Goal: Information Seeking & Learning: Learn about a topic

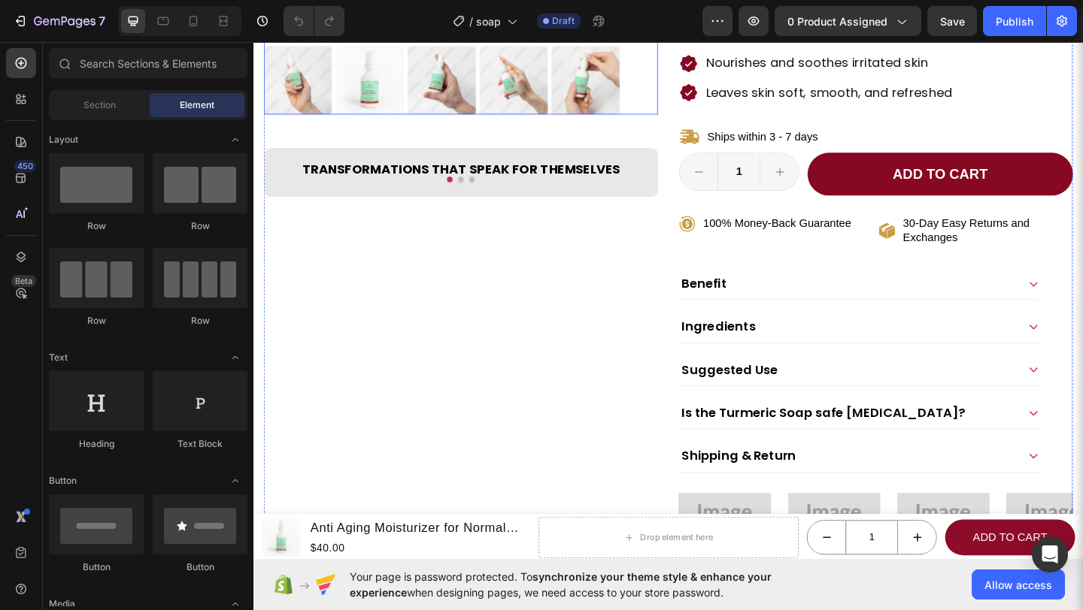
scroll to position [477, 0]
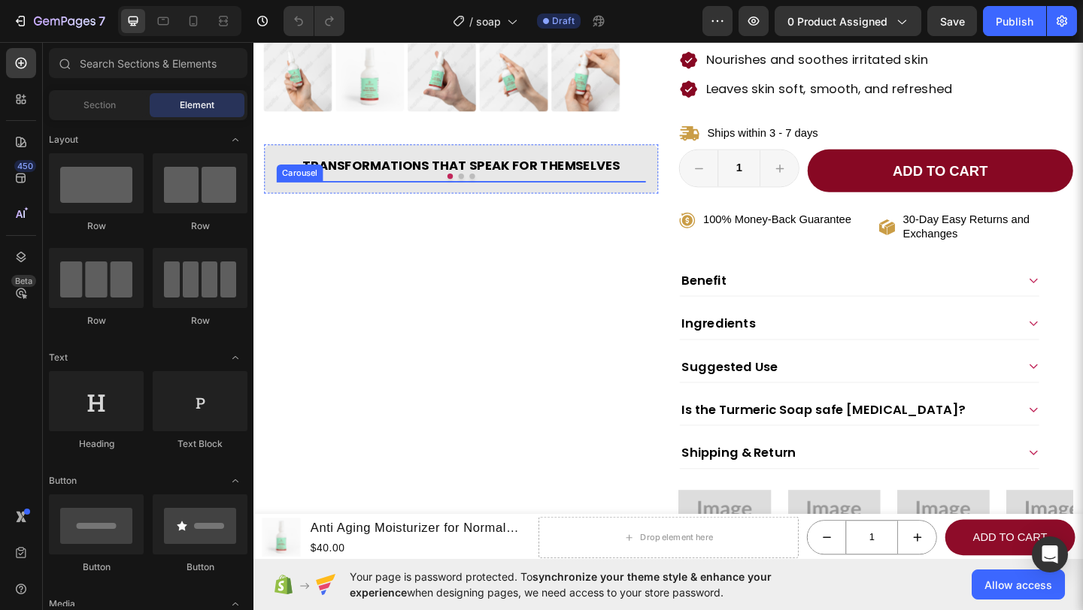
click at [476, 191] on button "Dot" at bounding box center [479, 188] width 6 height 6
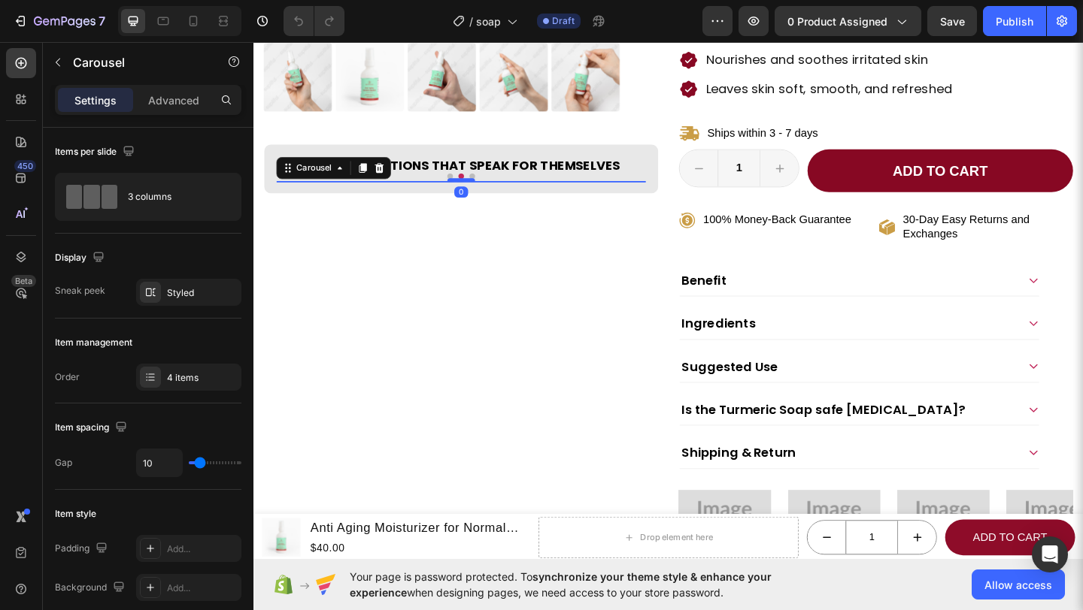
click at [488, 191] on button "Dot" at bounding box center [491, 188] width 6 height 6
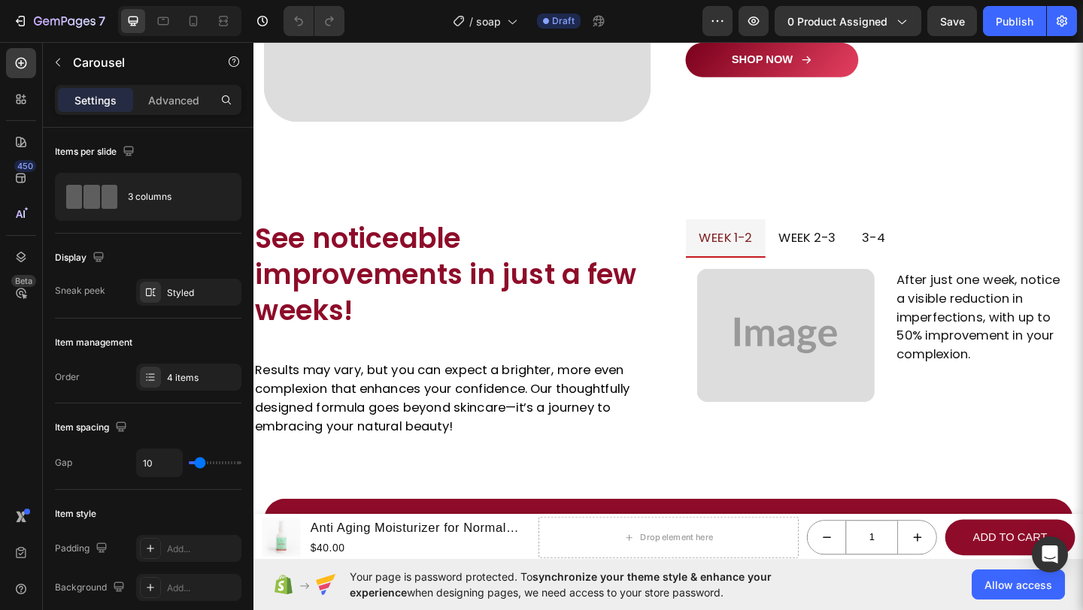
scroll to position [1640, 0]
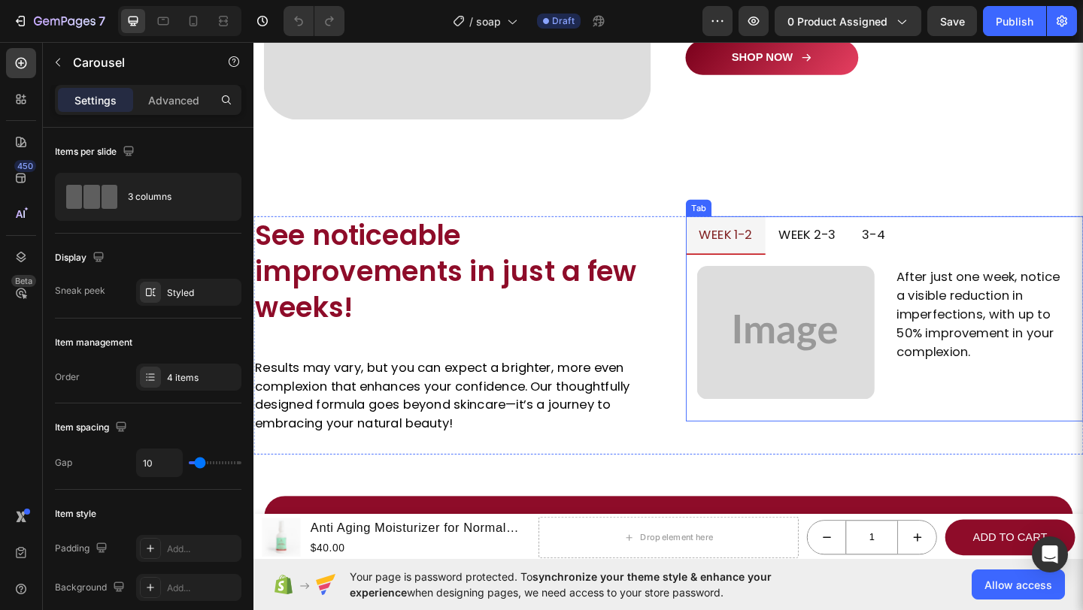
click at [859, 240] on p "week 2-3" at bounding box center [855, 252] width 62 height 24
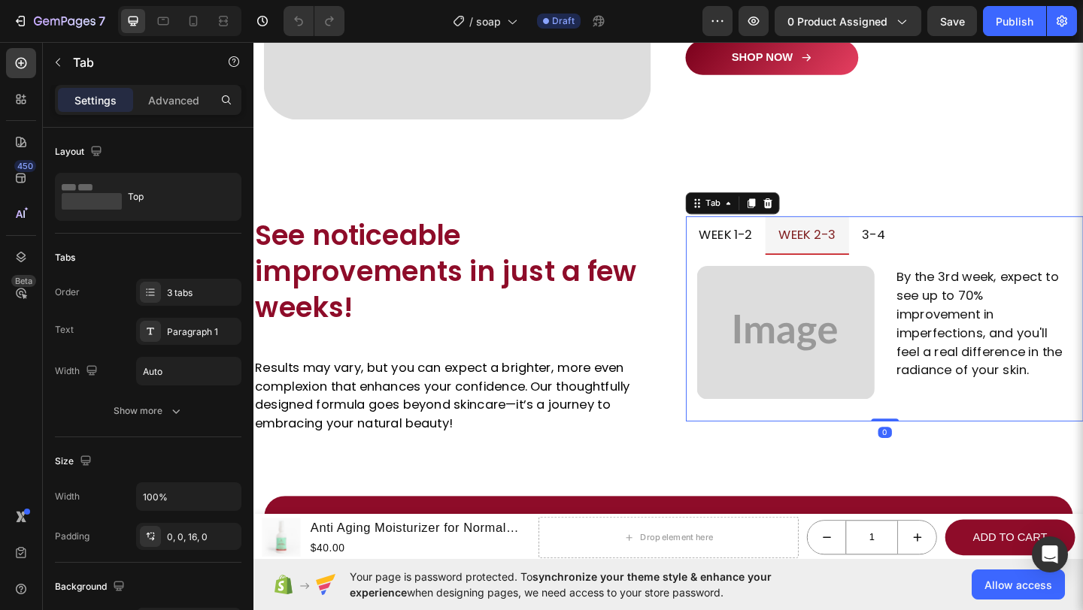
click at [928, 247] on p "3-4" at bounding box center [927, 252] width 25 height 24
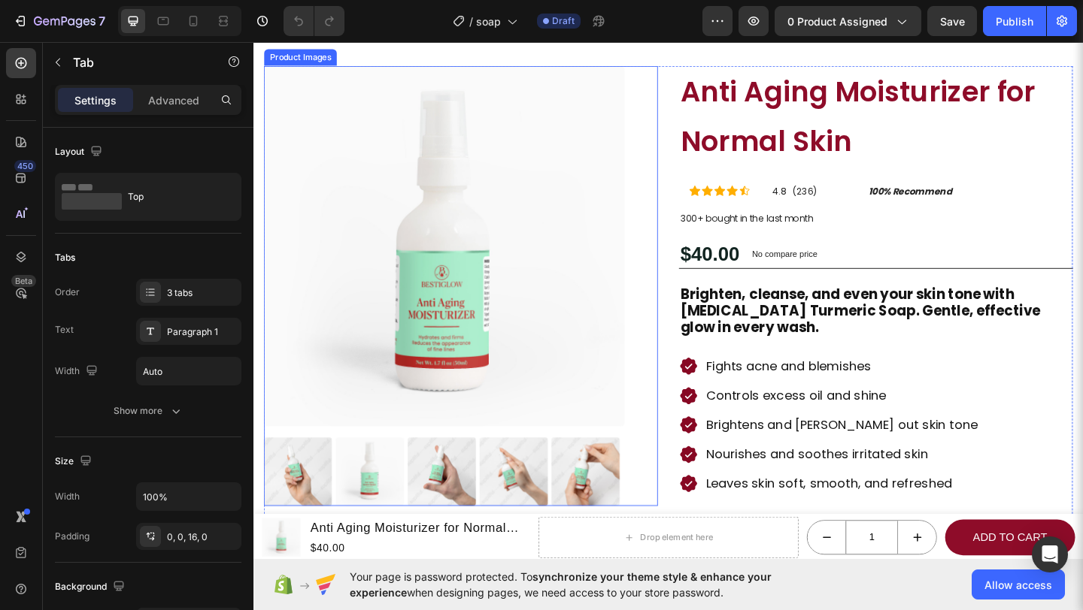
scroll to position [49, 0]
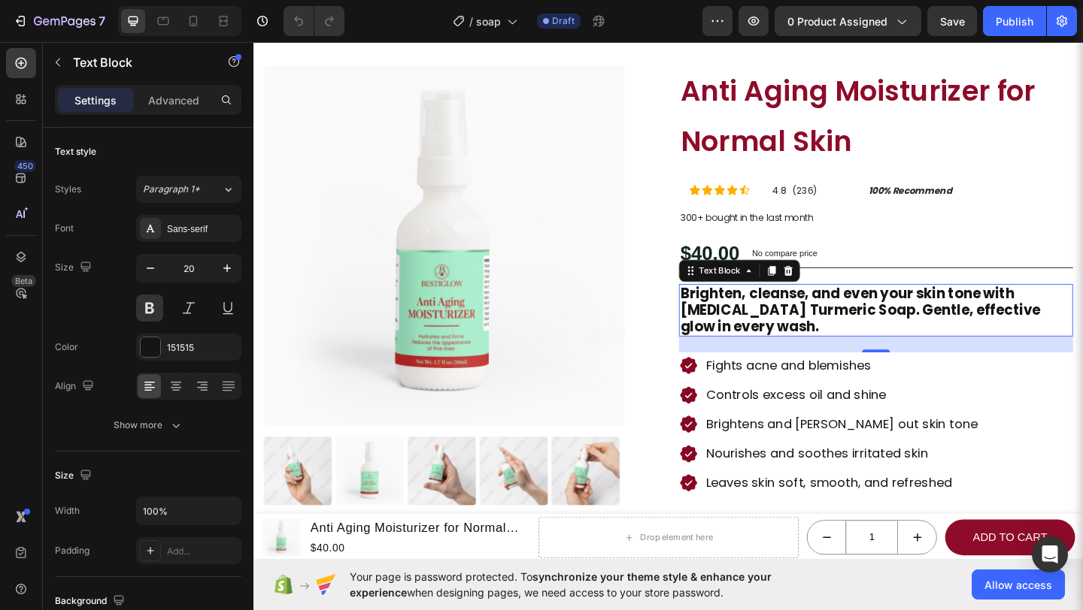
click at [903, 335] on p "Brighten, cleanse, and even your skin tone with [MEDICAL_DATA] Turmeric Soap. G…" at bounding box center [930, 334] width 426 height 54
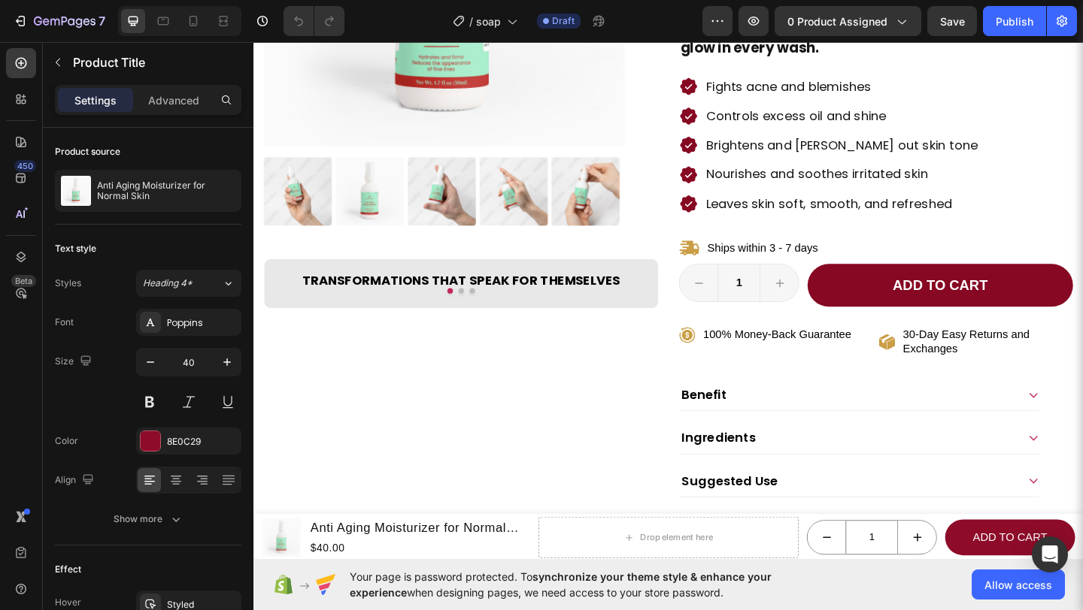
scroll to position [212, 0]
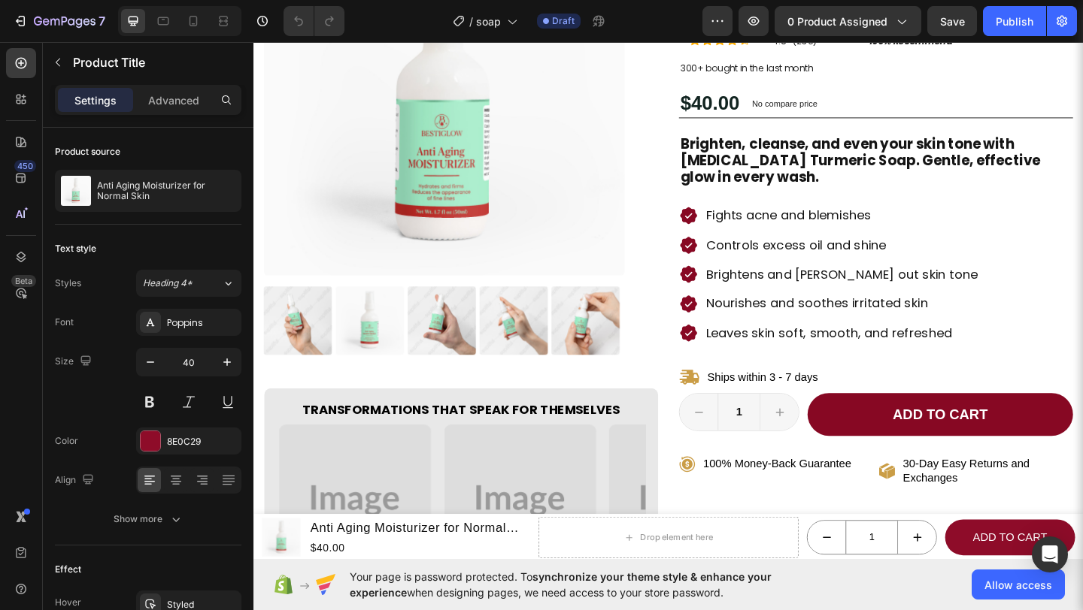
click at [421, 407] on div "Product Images Transformations That Speak for Themselves Heading Image Image Im…" at bounding box center [479, 371] width 429 height 935
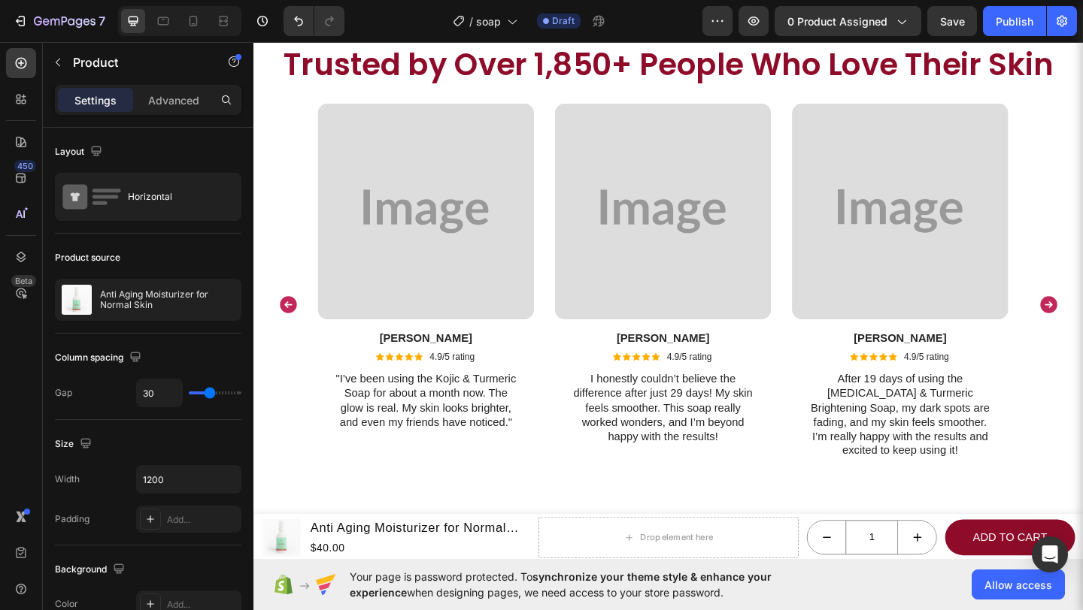
scroll to position [2982, 0]
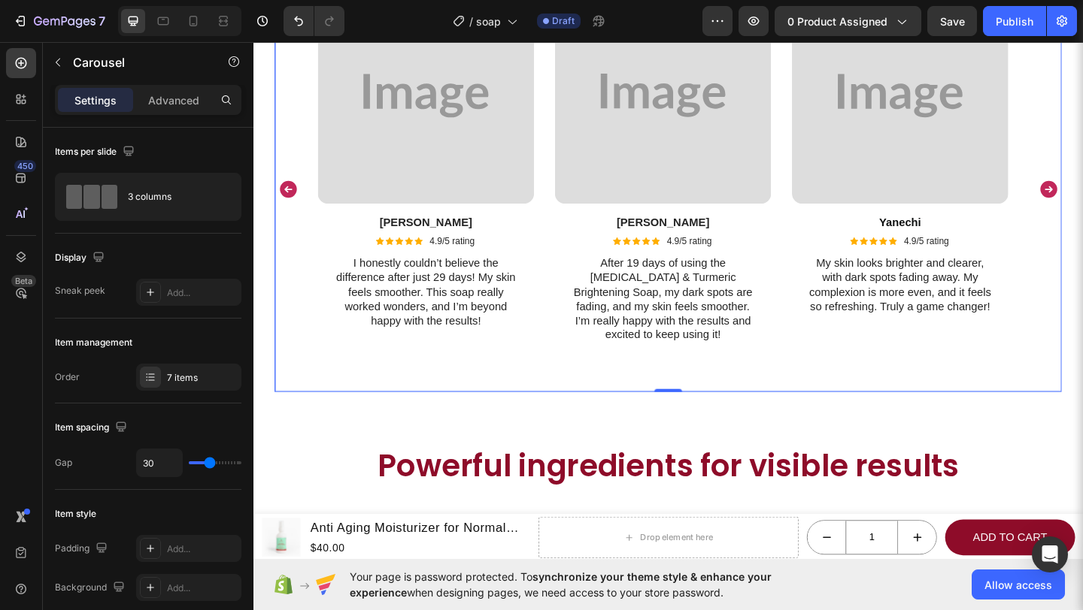
click at [286, 198] on icon "Carousel Back Arrow" at bounding box center [291, 202] width 18 height 18
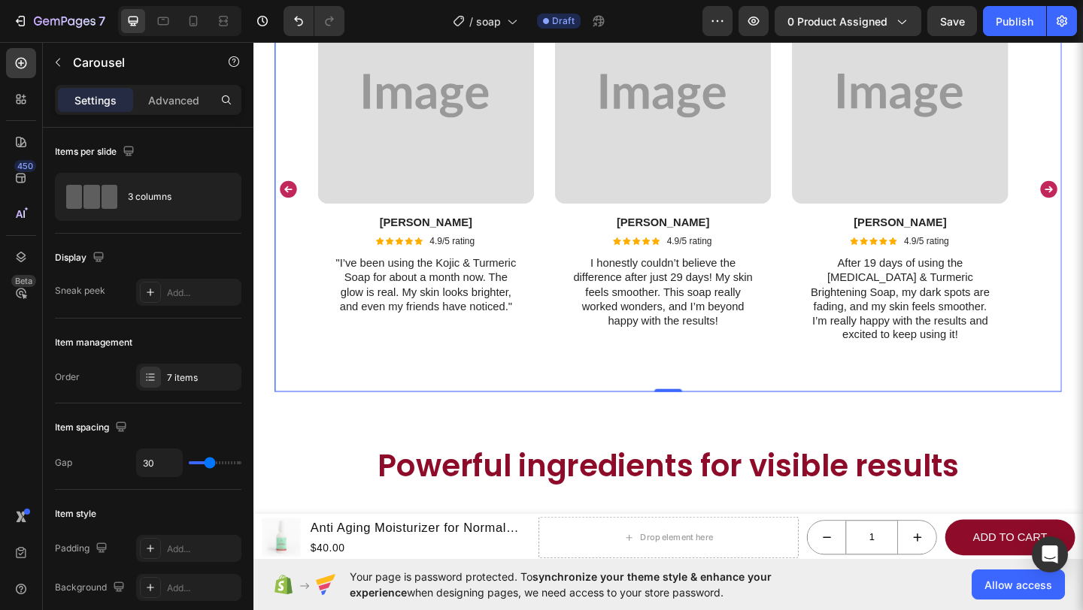
click at [287, 199] on icon "Carousel Back Arrow" at bounding box center [291, 202] width 18 height 18
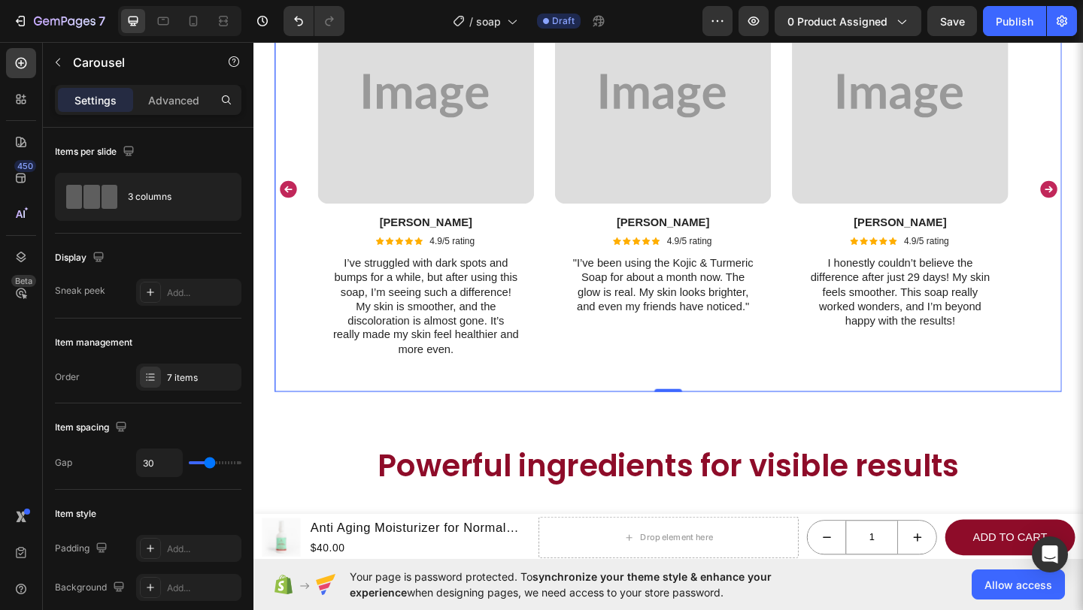
click at [287, 202] on icon "Carousel Back Arrow" at bounding box center [291, 202] width 23 height 23
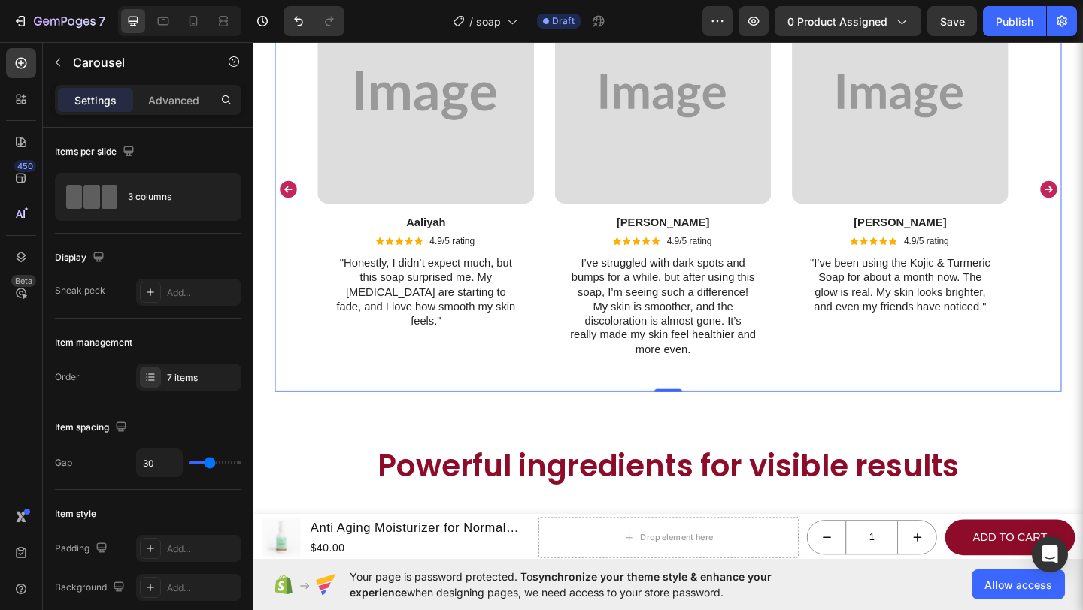
click at [289, 202] on icon "Carousel Back Arrow" at bounding box center [291, 202] width 23 height 23
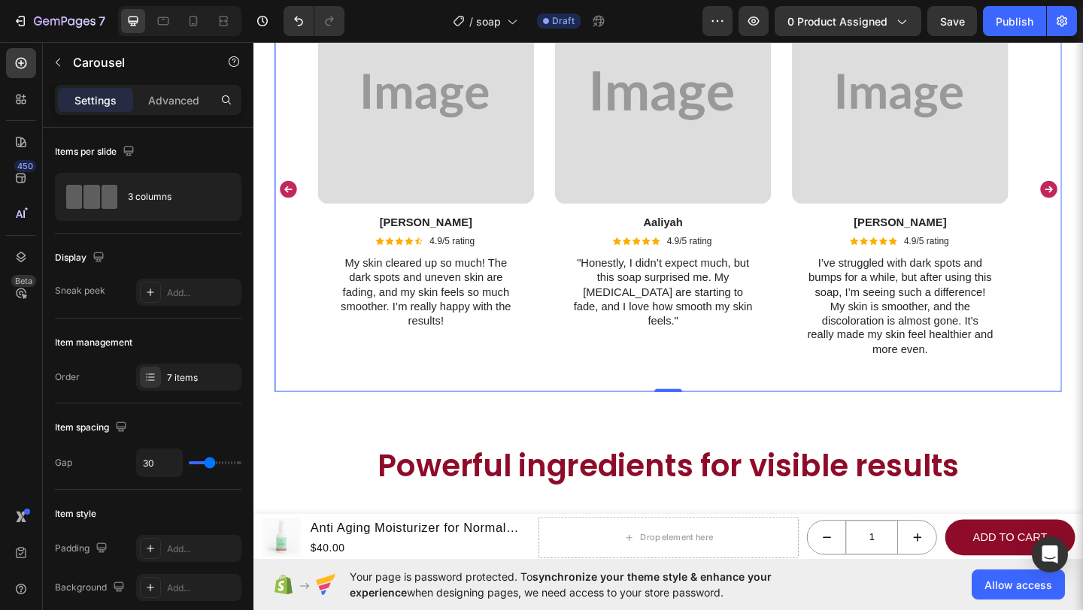
click at [289, 202] on icon "Carousel Back Arrow" at bounding box center [291, 202] width 23 height 23
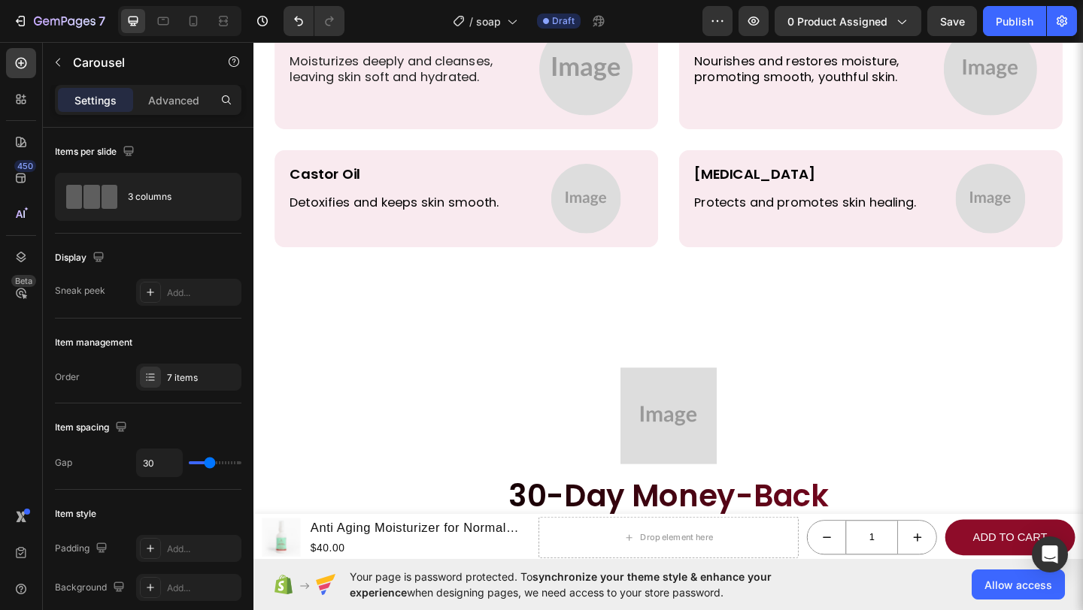
scroll to position [3846, 0]
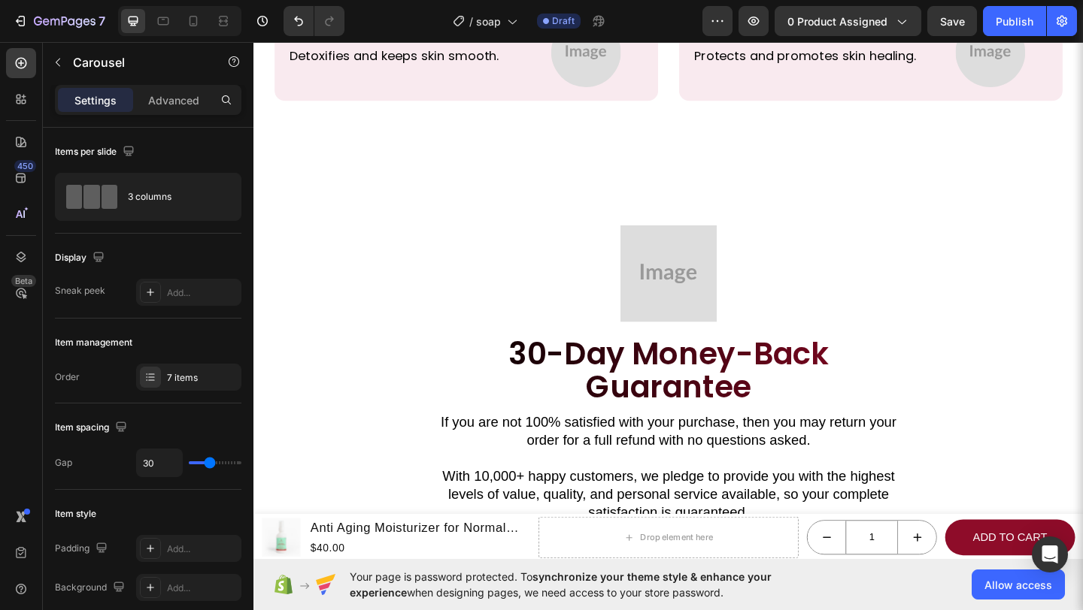
click at [522, 377] on h2 "30-Day Money-Back Guarantee" at bounding box center [705, 400] width 504 height 76
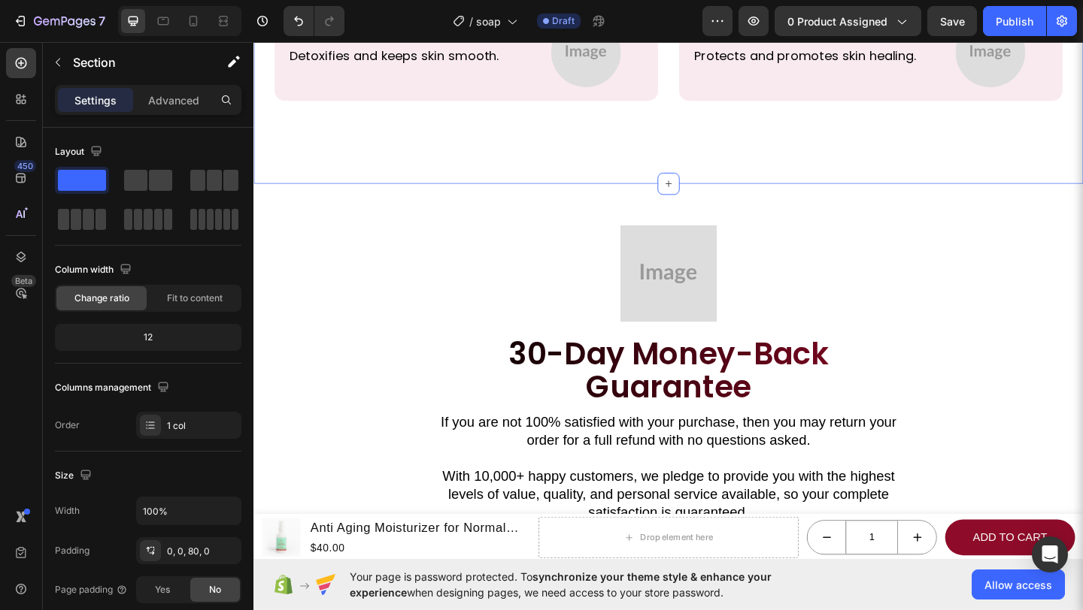
click at [201, 112] on div "Settings Advanced" at bounding box center [148, 100] width 186 height 30
click at [189, 105] on p "Advanced" at bounding box center [173, 100] width 51 height 16
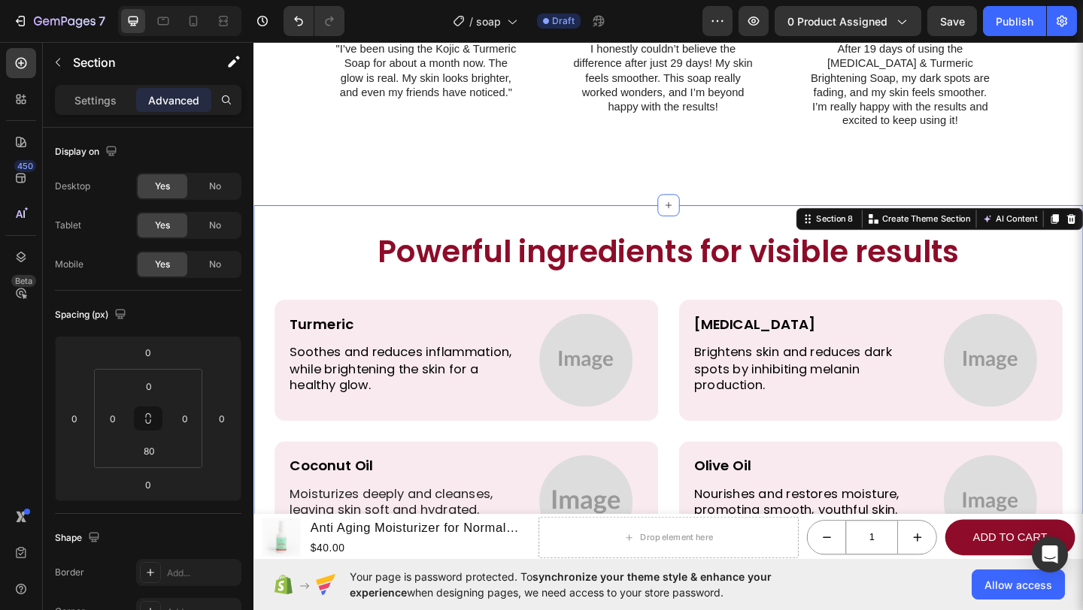
scroll to position [3190, 0]
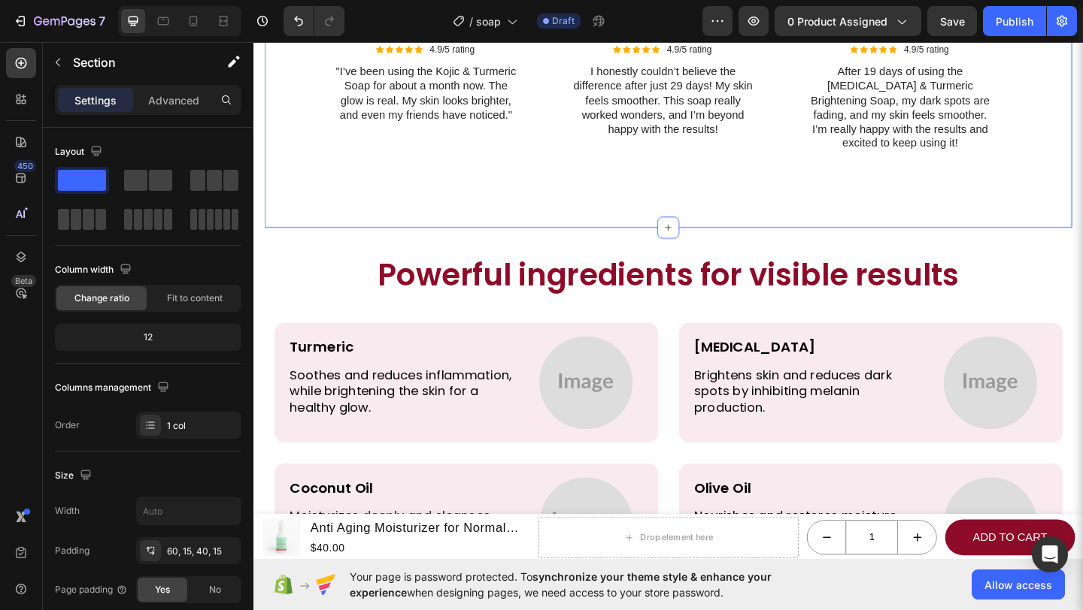
click at [173, 94] on p "Advanced" at bounding box center [173, 100] width 51 height 16
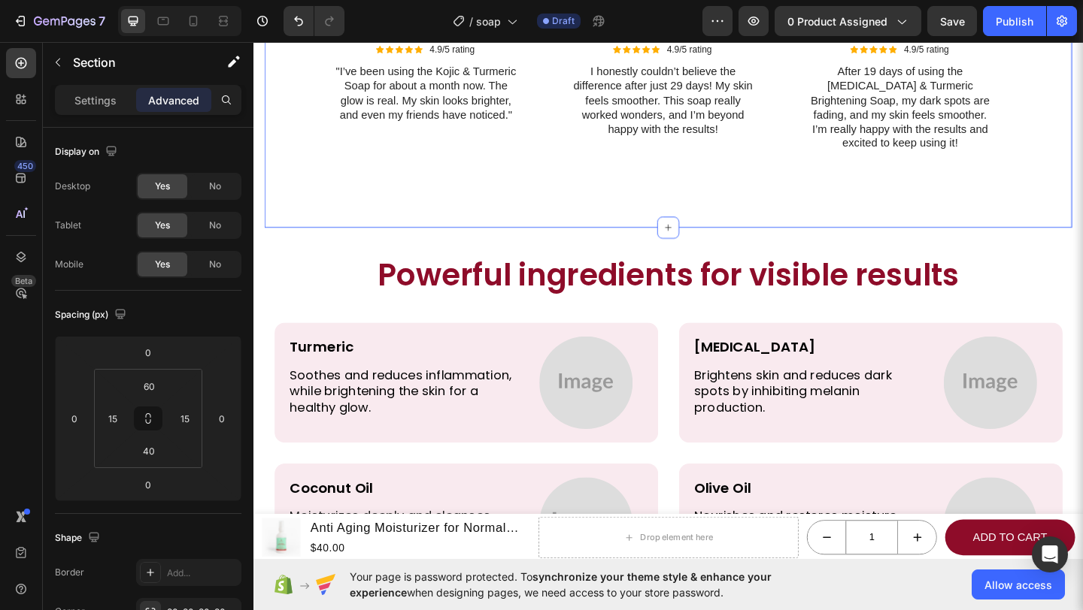
click at [173, 95] on p "Advanced" at bounding box center [173, 100] width 51 height 16
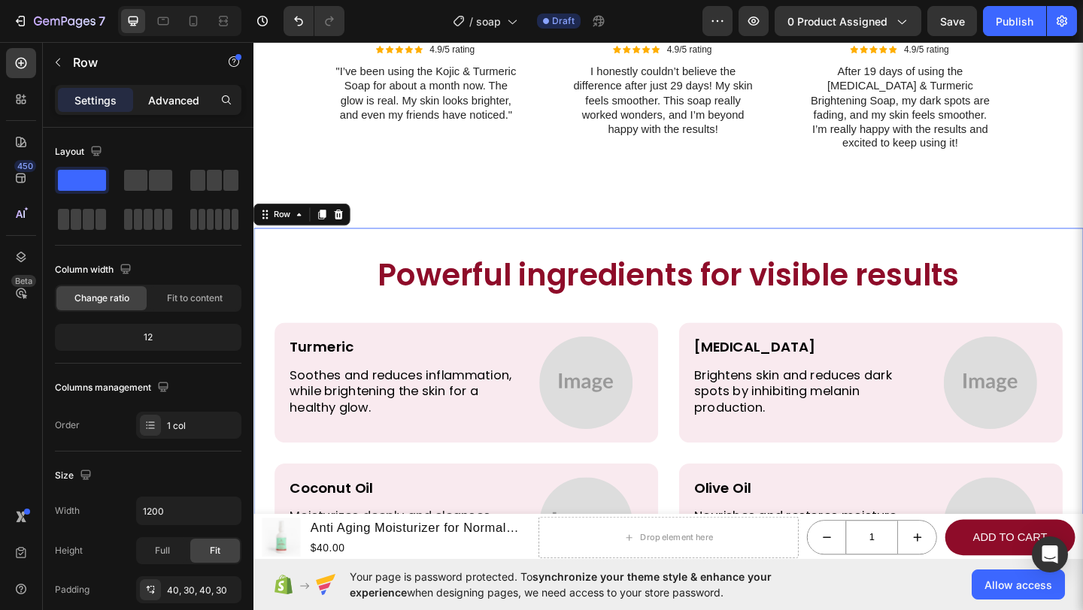
click at [174, 92] on p "Advanced" at bounding box center [173, 100] width 51 height 16
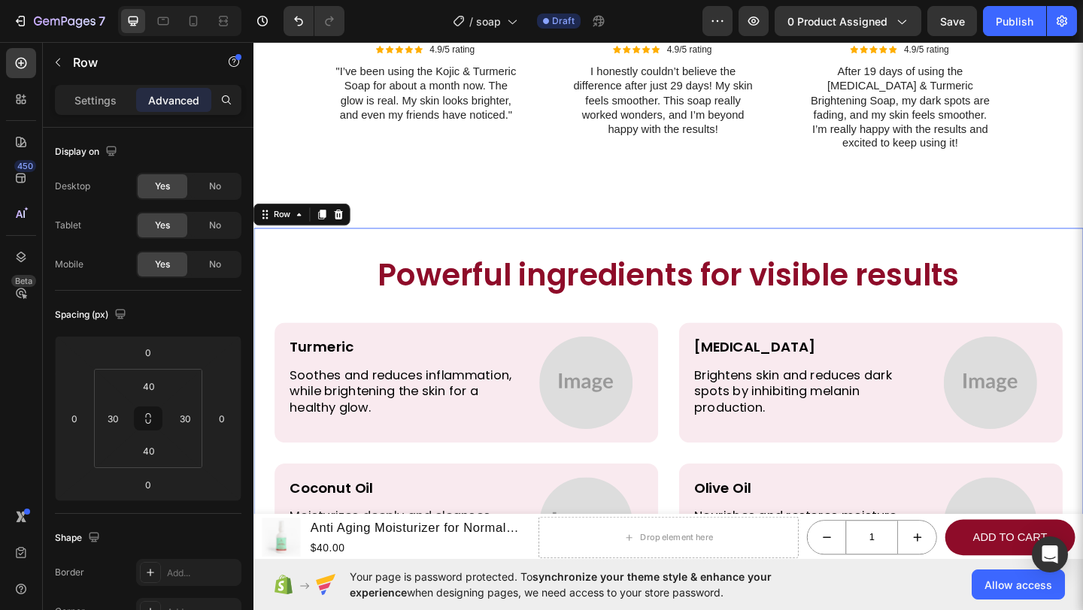
click at [179, 92] on p "Advanced" at bounding box center [173, 100] width 51 height 16
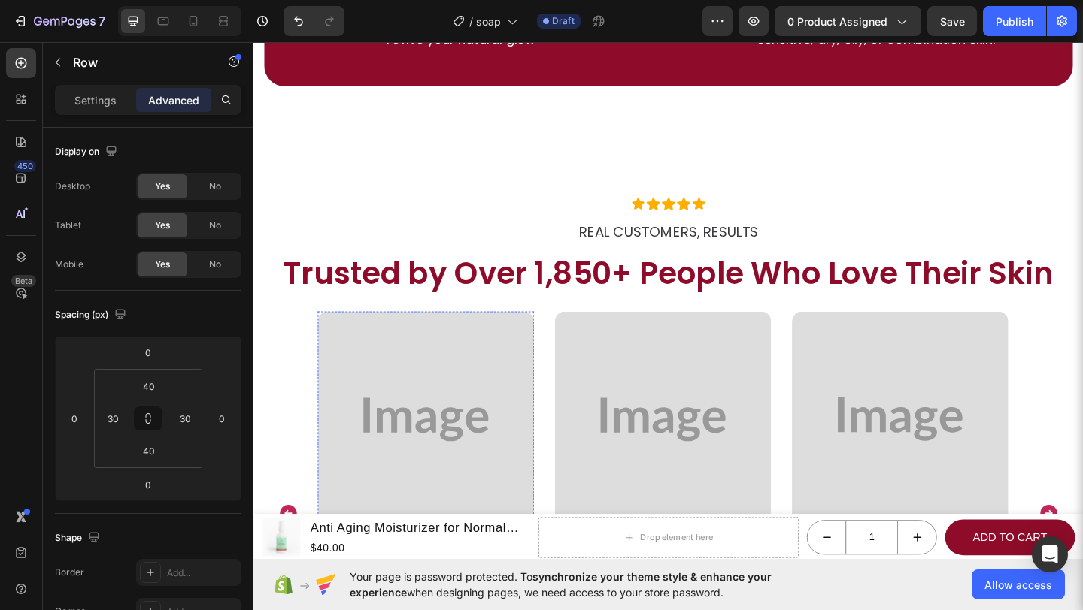
scroll to position [2603, 0]
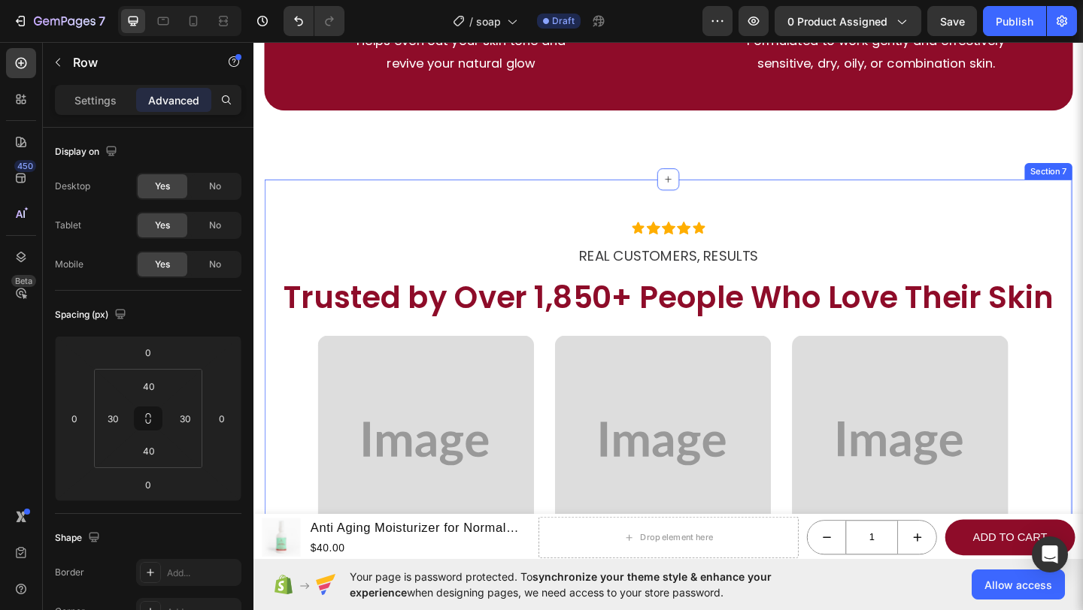
click at [465, 231] on div "Icon Icon Icon Icon Icon Icon List REAL CUSTOMERS, RESULTS Heading Trusted by O…" at bounding box center [704, 512] width 878 height 640
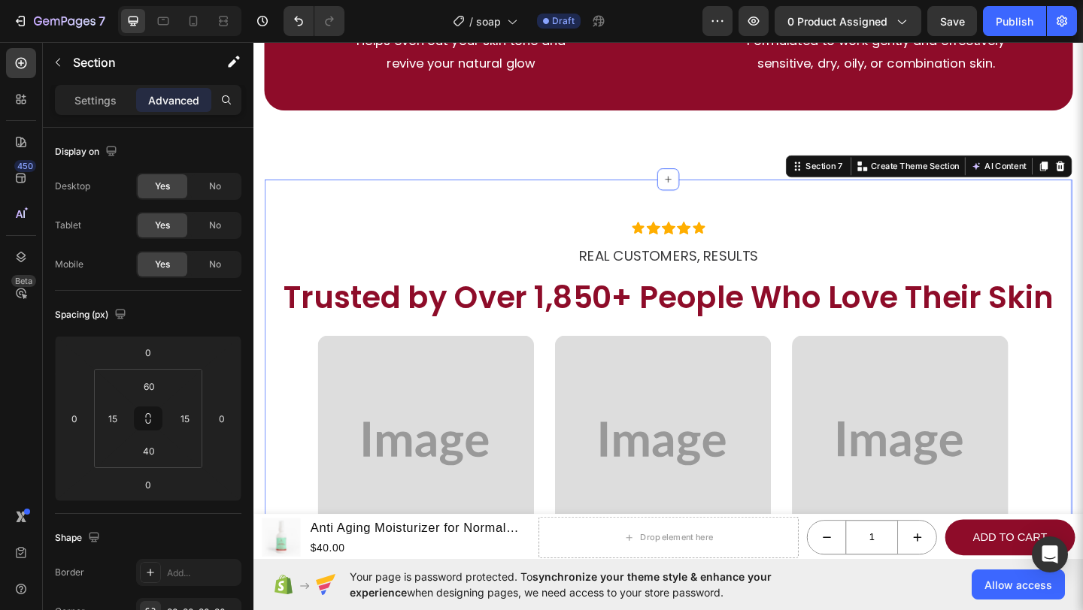
click at [465, 231] on div "Icon Icon Icon Icon Icon Icon List REAL CUSTOMERS, RESULTS Heading Trusted by O…" at bounding box center [704, 512] width 878 height 640
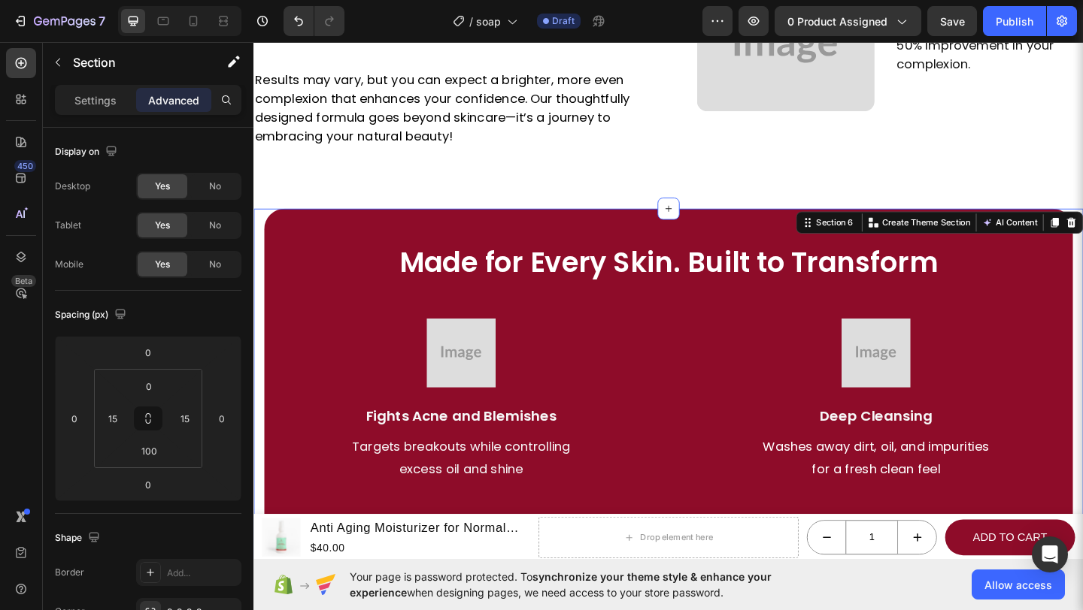
scroll to position [1877, 0]
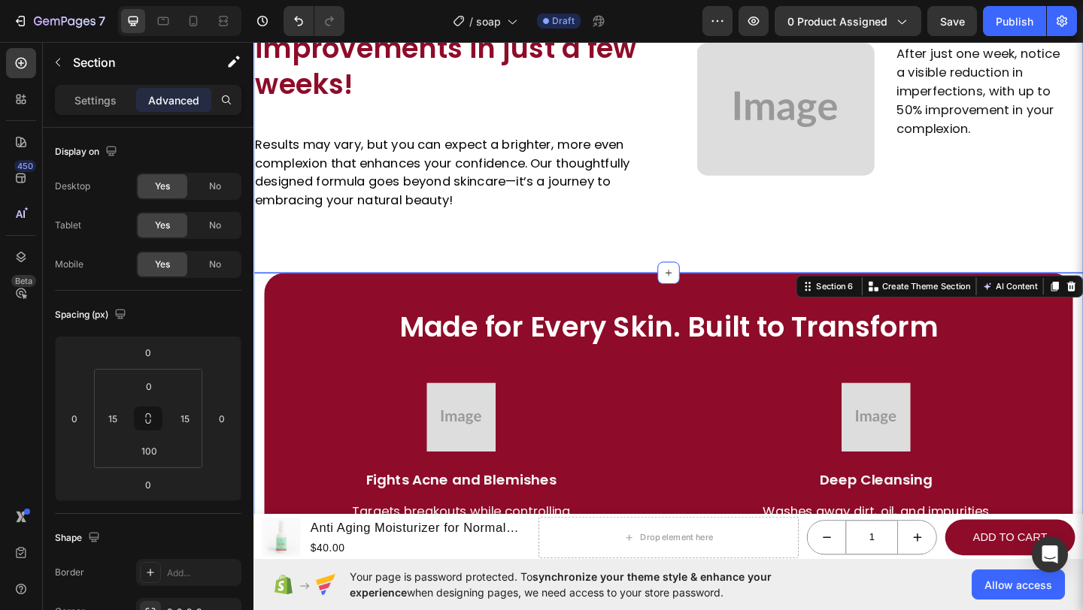
click at [477, 262] on div "See noticeable improvements in just a few weeks! Heading Results may vary, but …" at bounding box center [704, 119] width 902 height 350
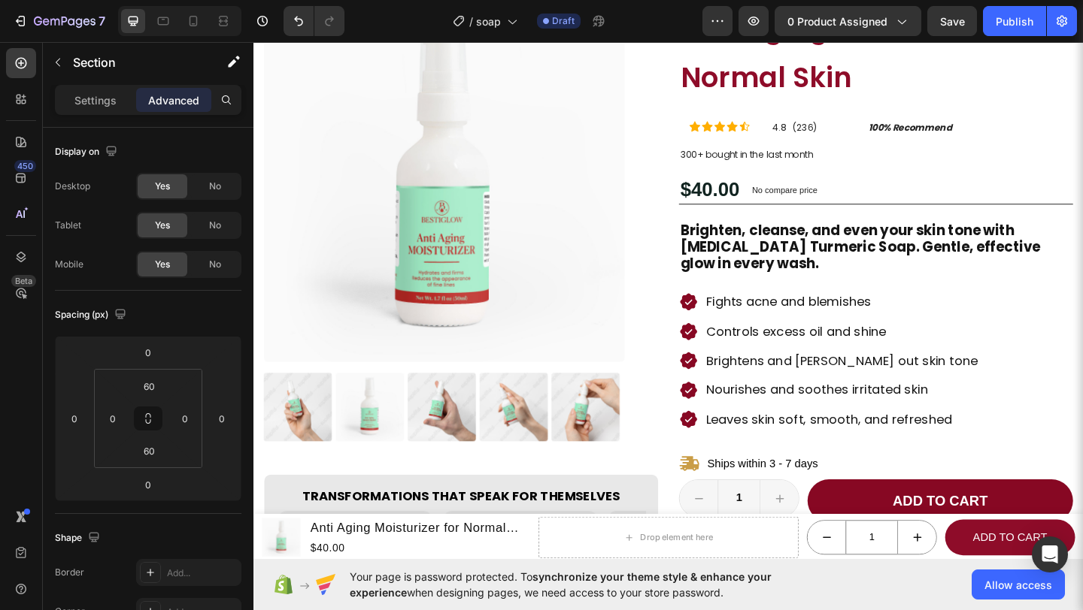
scroll to position [120, 0]
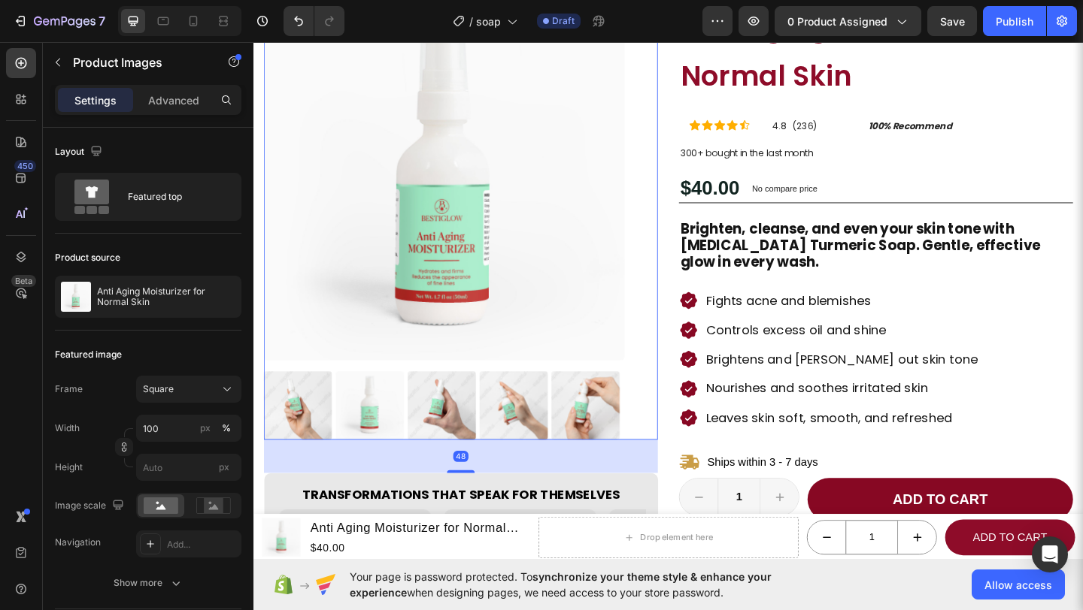
click at [498, 244] on img at bounding box center [461, 192] width 392 height 392
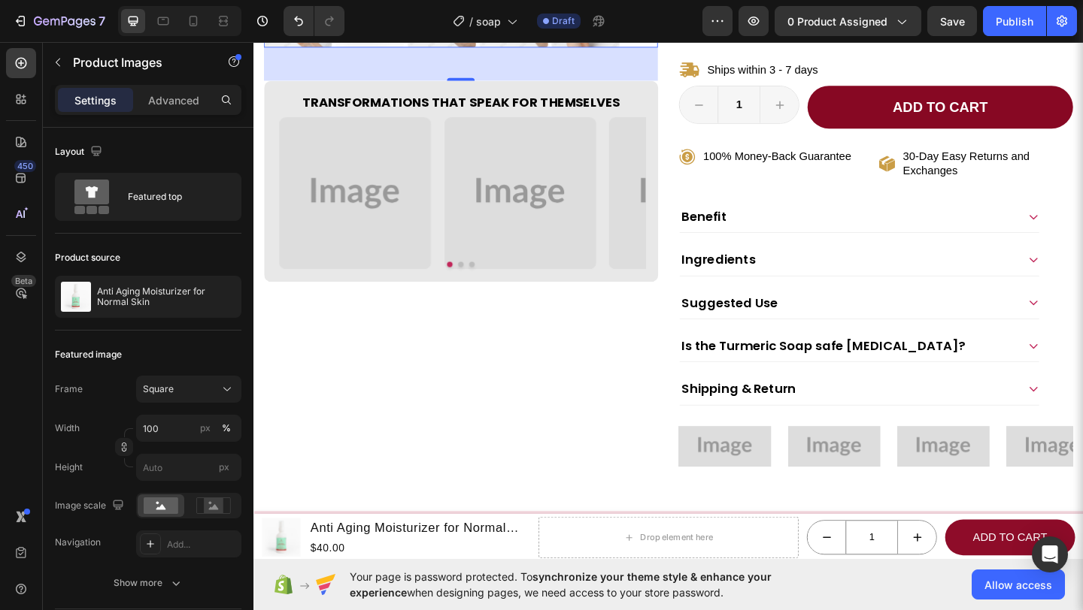
scroll to position [549, 0]
